Goal: Task Accomplishment & Management: Use online tool/utility

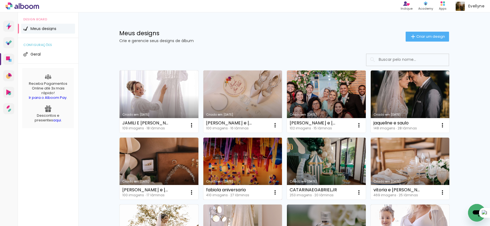
scroll to position [6, 0]
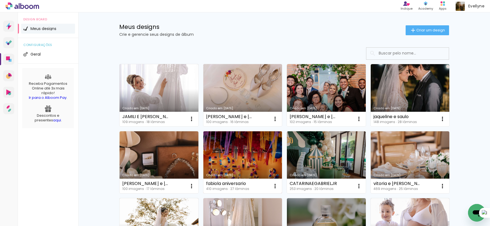
click at [250, 150] on link "Criado em [DATE]" at bounding box center [242, 162] width 79 height 62
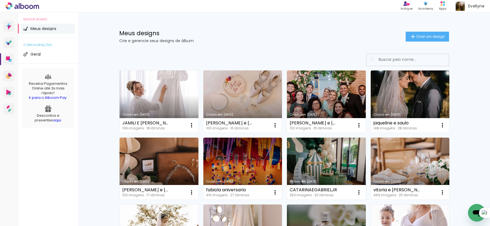
click at [320, 161] on link "Criado em [DATE]" at bounding box center [326, 168] width 79 height 62
